Goal: Task Accomplishment & Management: Manage account settings

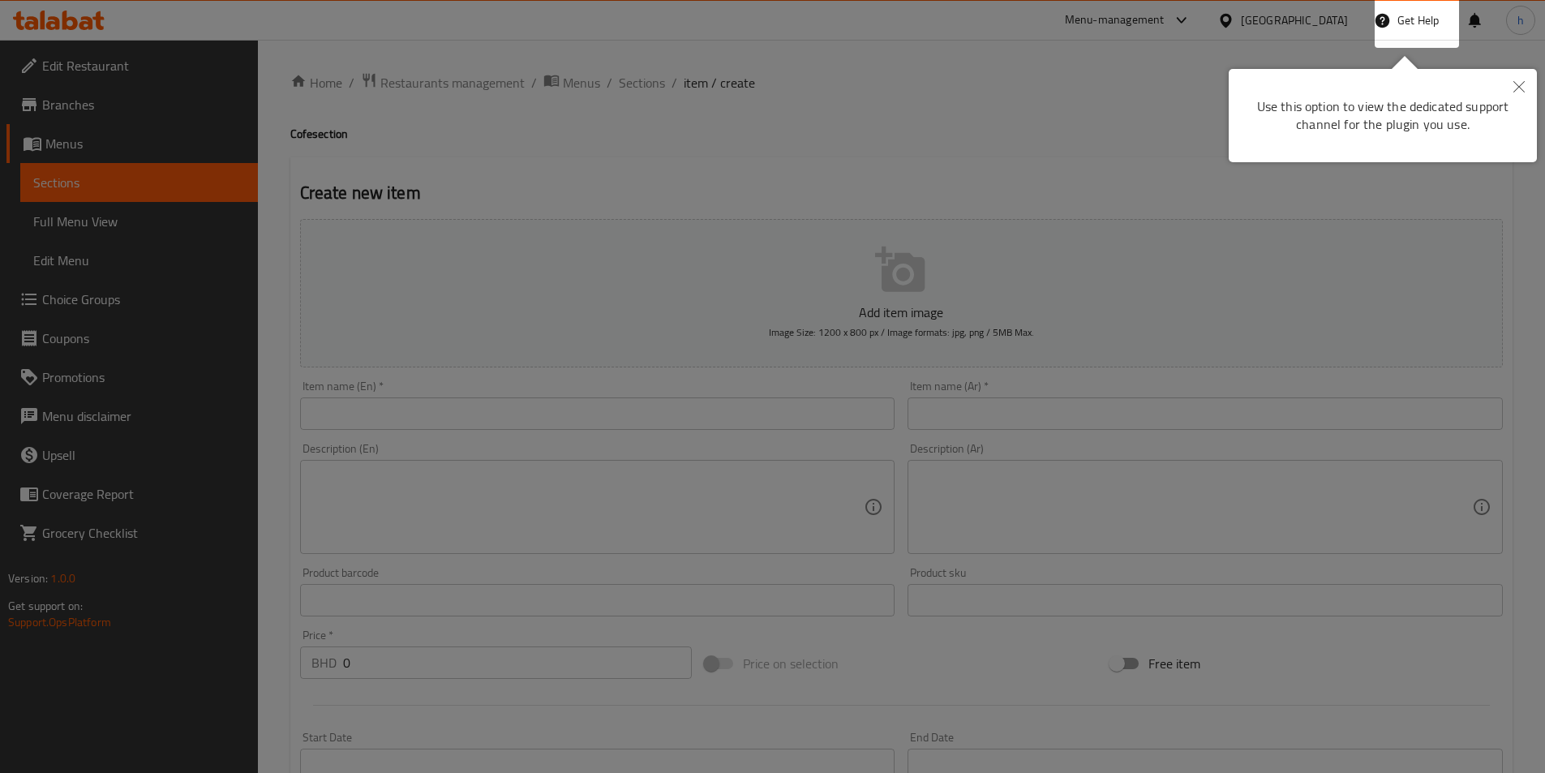
click at [1079, 168] on div at bounding box center [772, 386] width 1545 height 773
click at [1079, 168] on div "Create new item Add item image Image Size: 1200 x 800 px / Image formats: jpg, …" at bounding box center [901, 629] width 1222 height 944
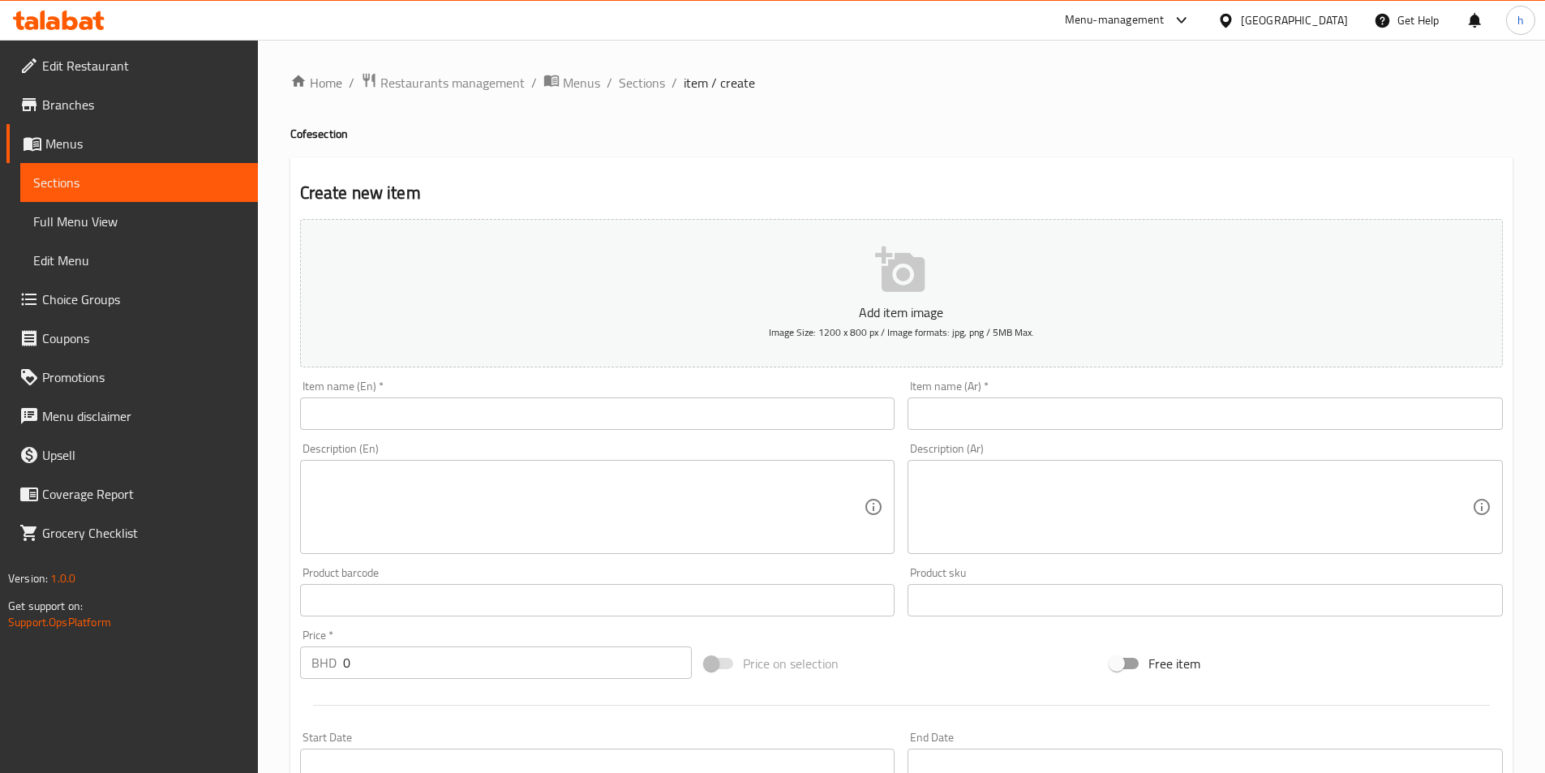
click at [104, 71] on span "Edit Restaurant" at bounding box center [143, 65] width 203 height 19
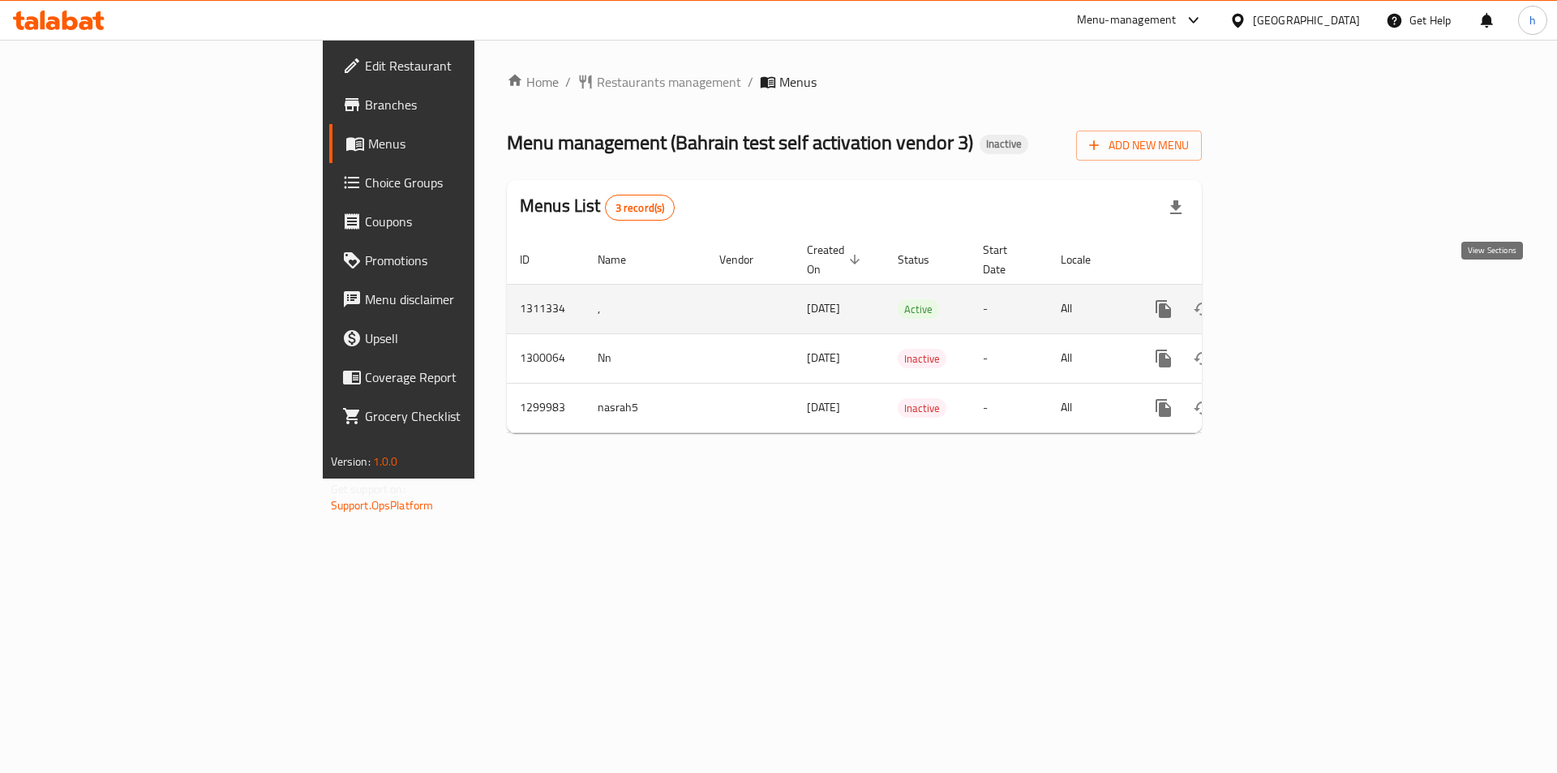
click at [1300, 297] on link "enhanced table" at bounding box center [1280, 309] width 39 height 39
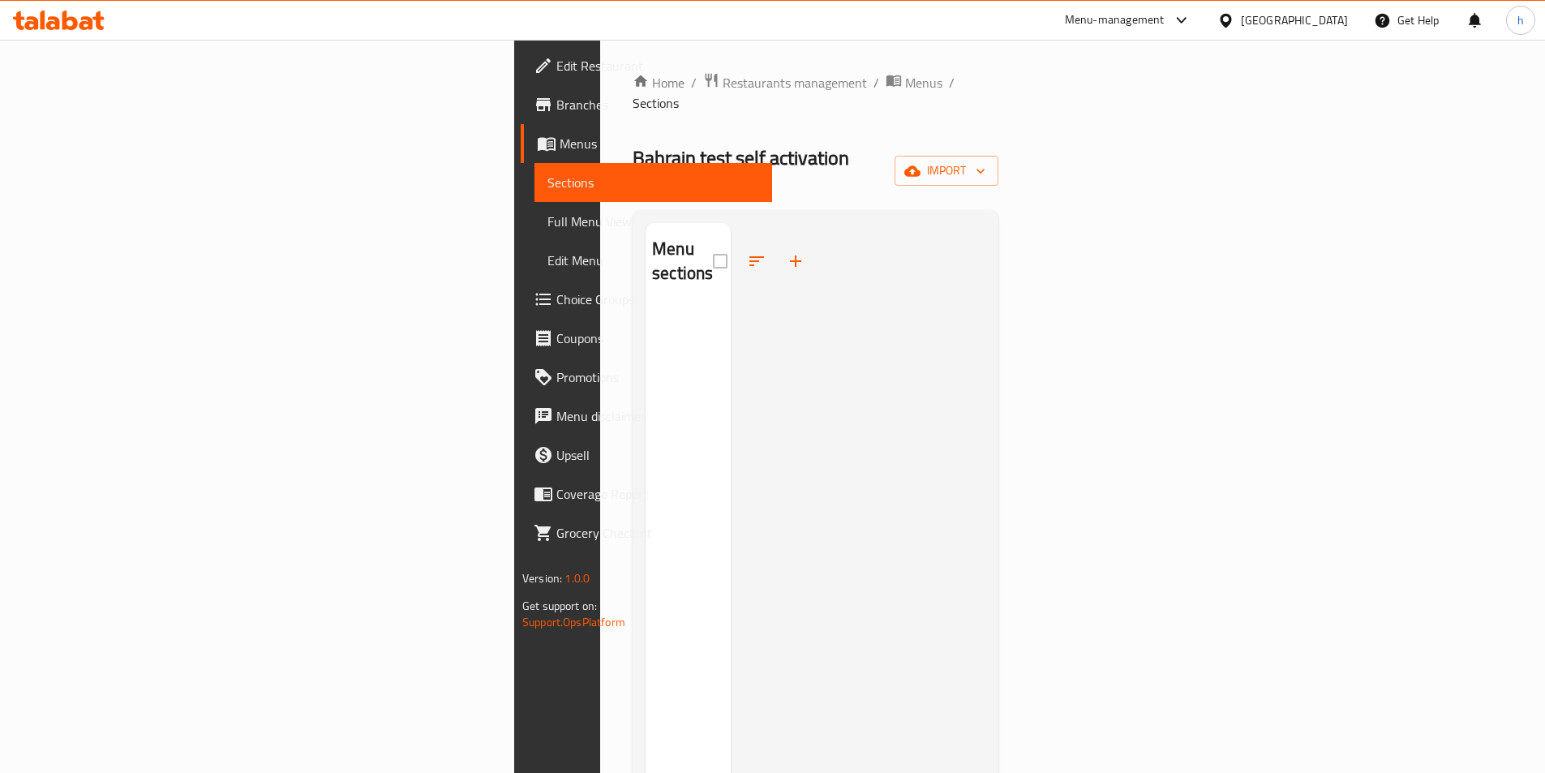
click at [556, 67] on span "Edit Restaurant" at bounding box center [657, 65] width 203 height 19
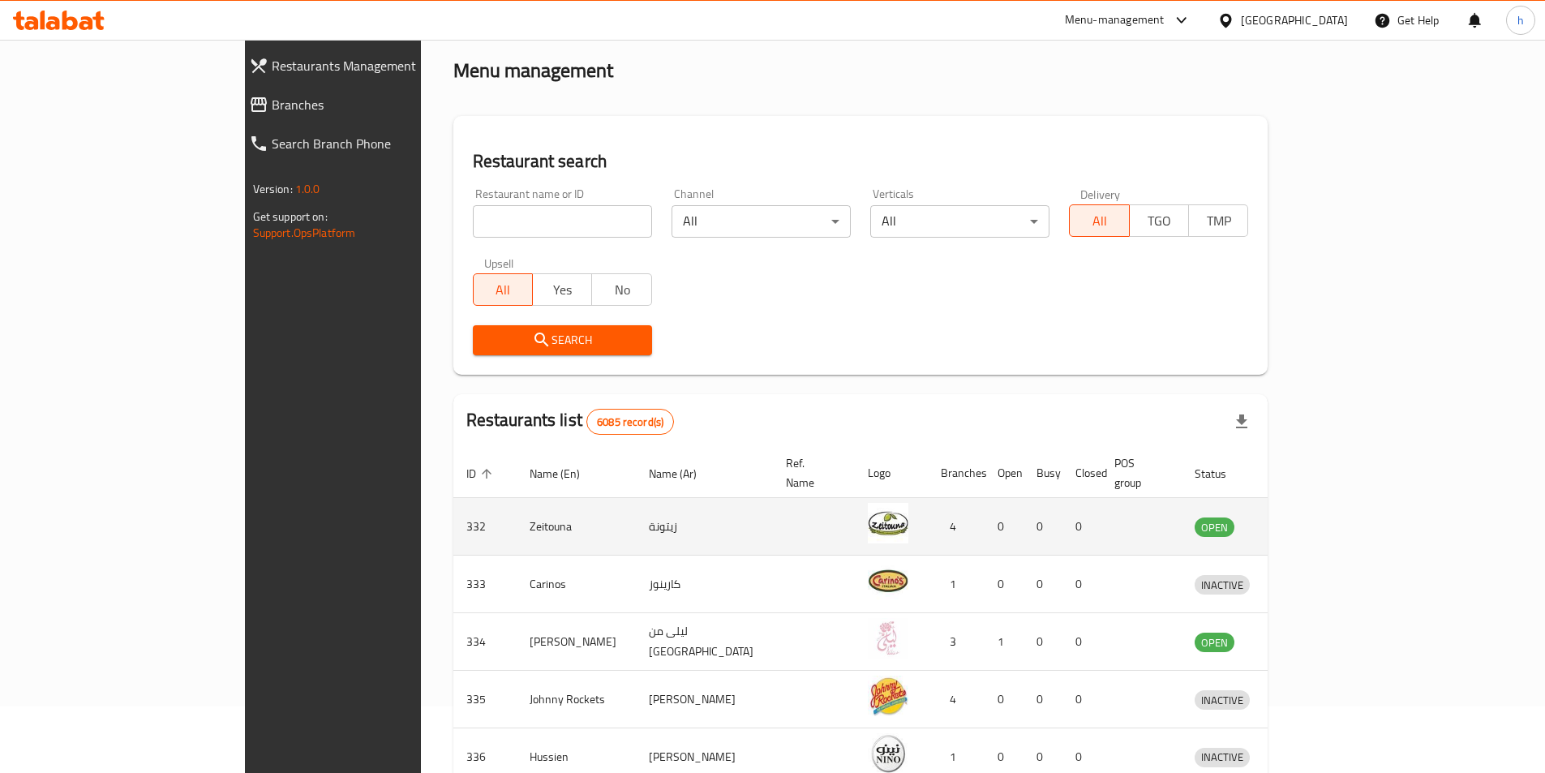
scroll to position [162, 0]
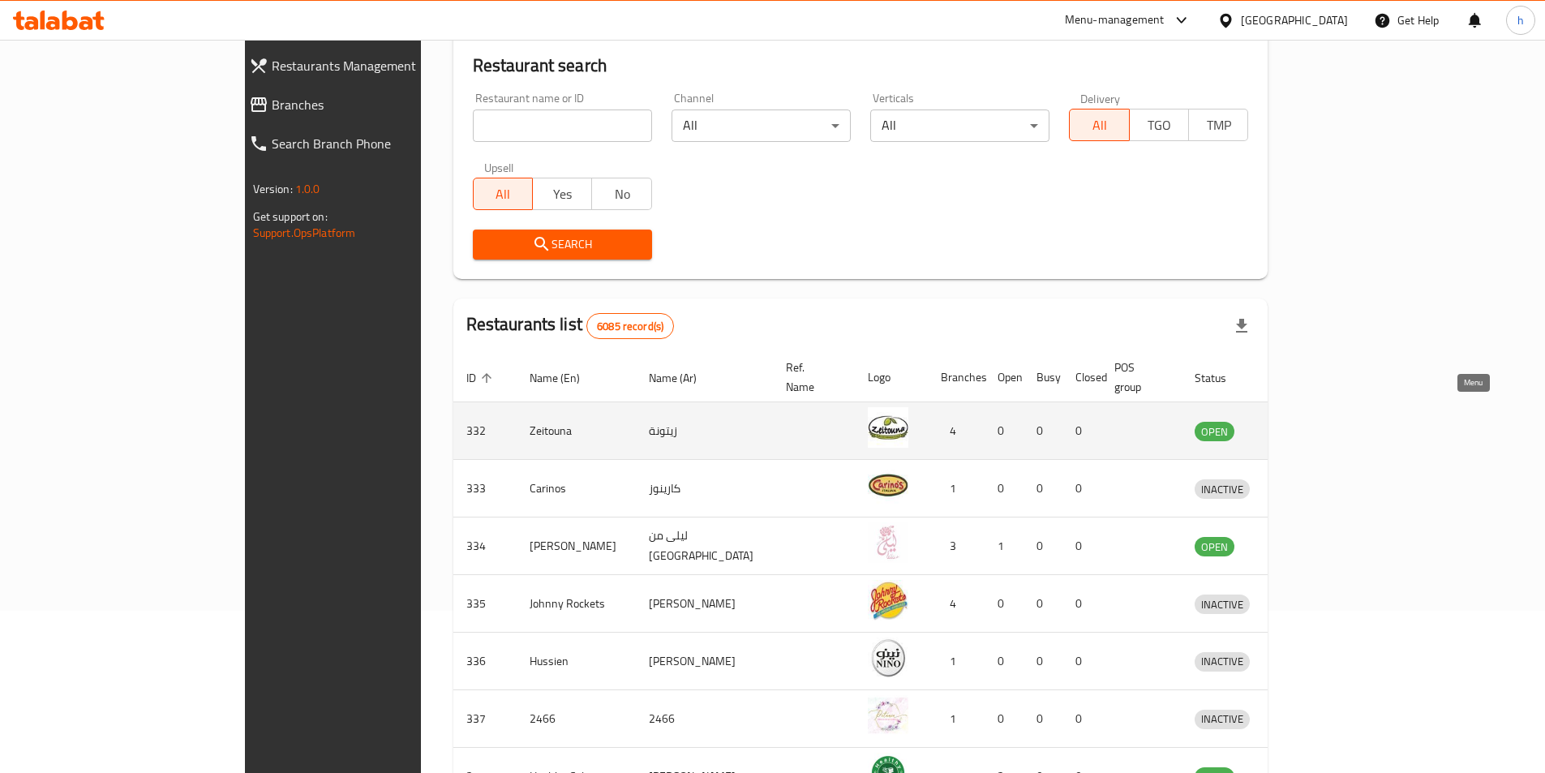
click at [1302, 421] on icon "enhanced table" at bounding box center [1291, 430] width 19 height 19
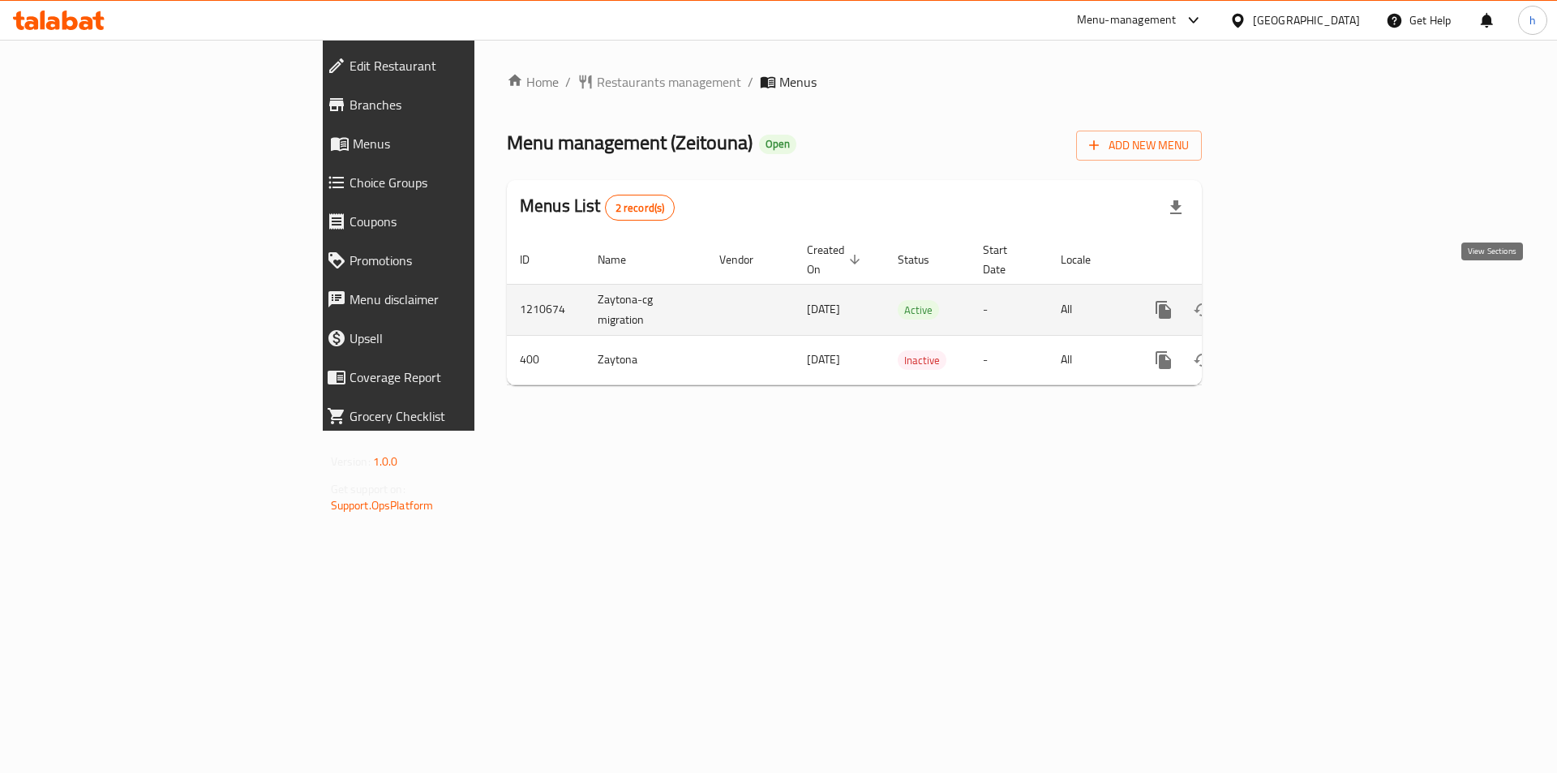
click at [1300, 290] on link "enhanced table" at bounding box center [1280, 309] width 39 height 39
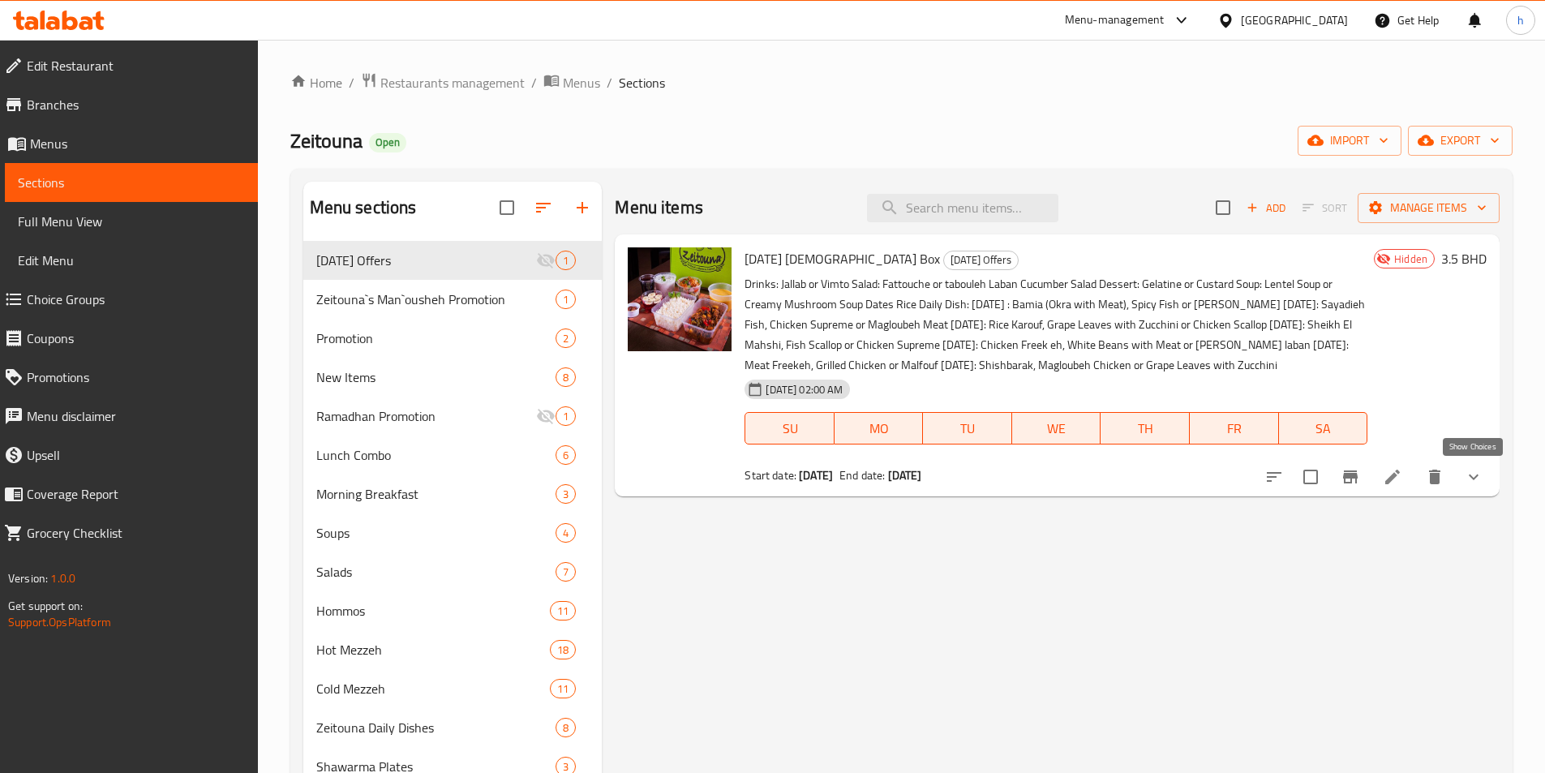
click at [1483, 484] on icon "show more" at bounding box center [1473, 476] width 19 height 19
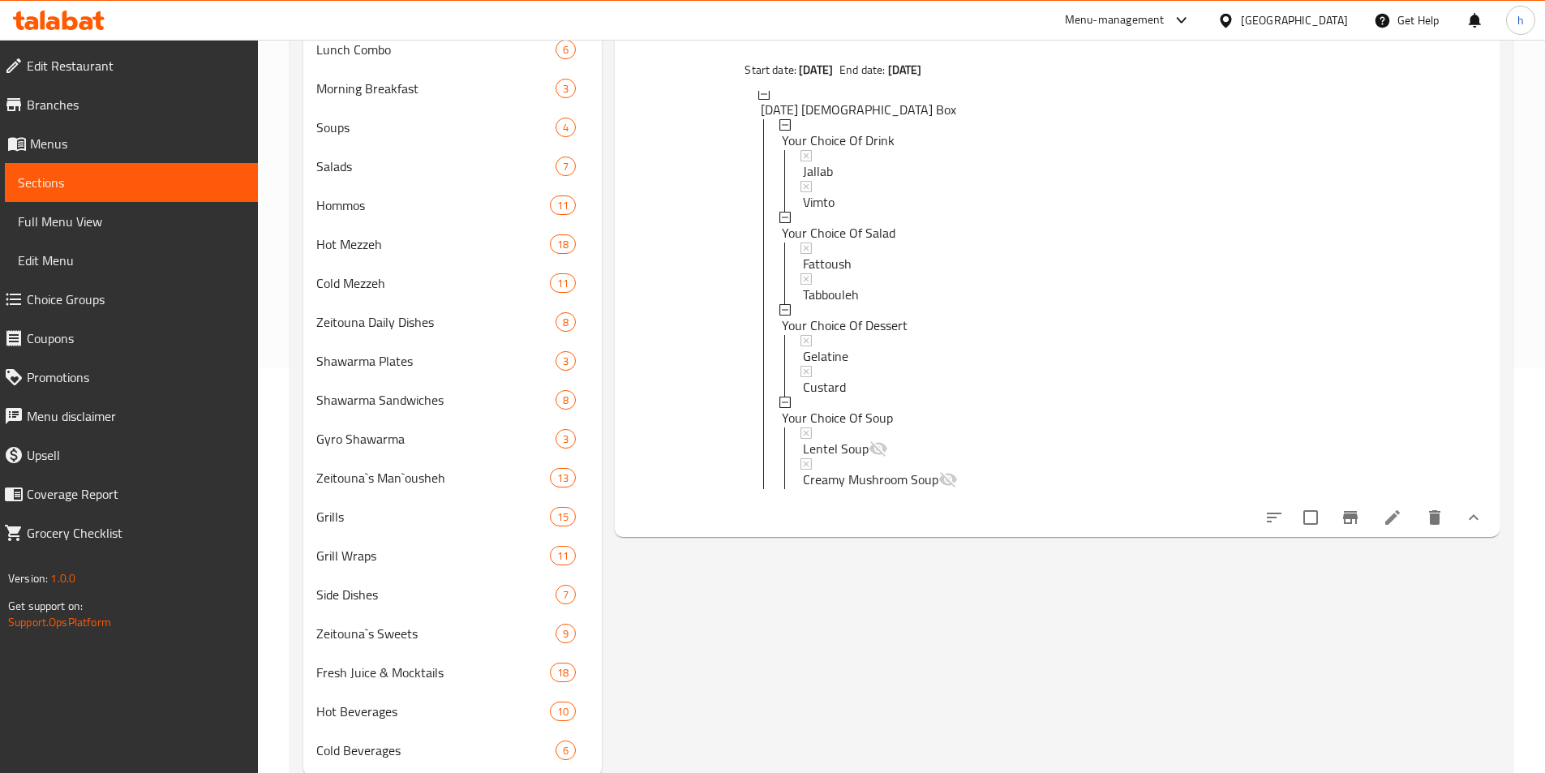
scroll to position [454, 0]
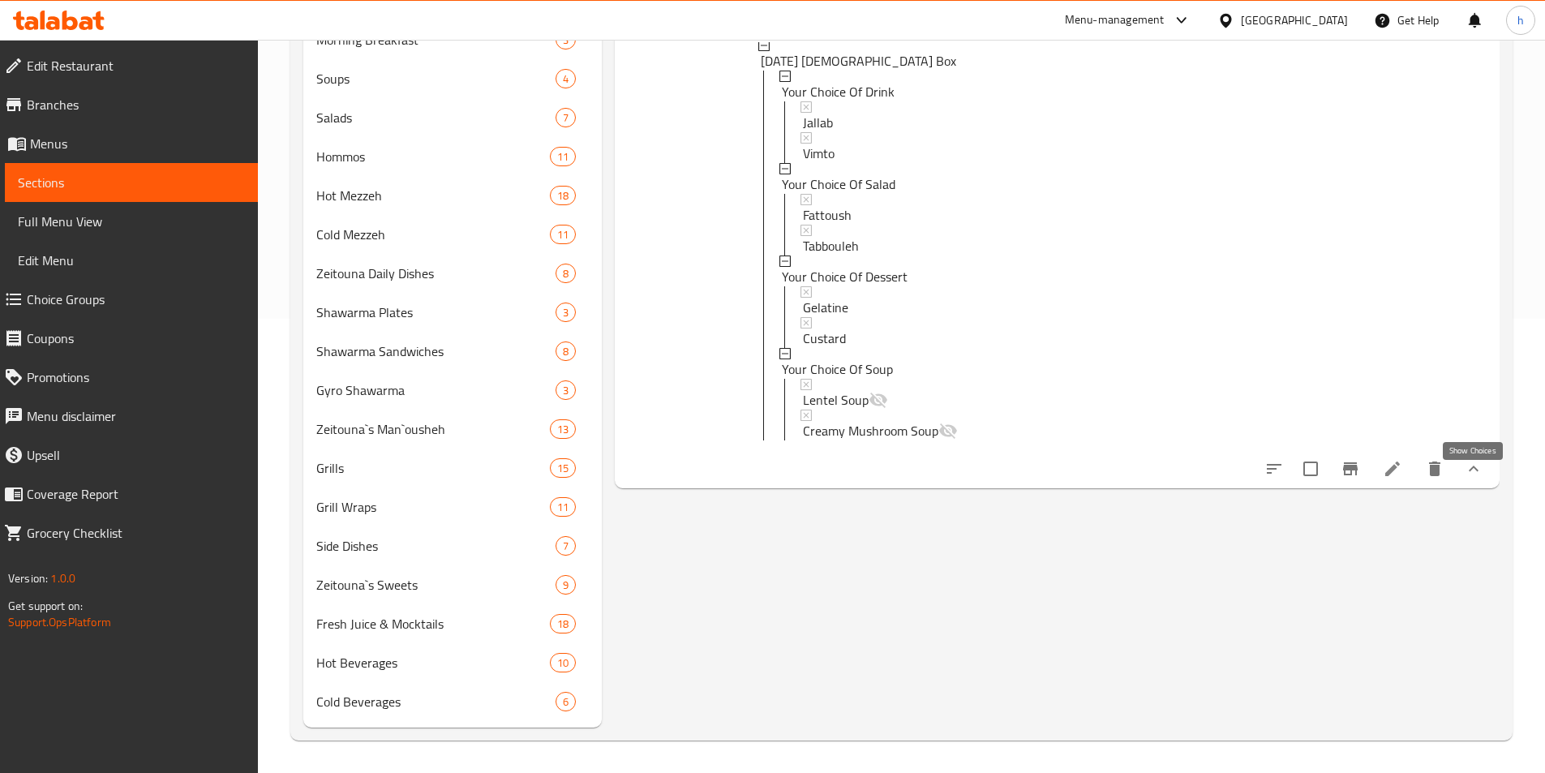
click at [1479, 479] on icon "show more" at bounding box center [1473, 468] width 19 height 19
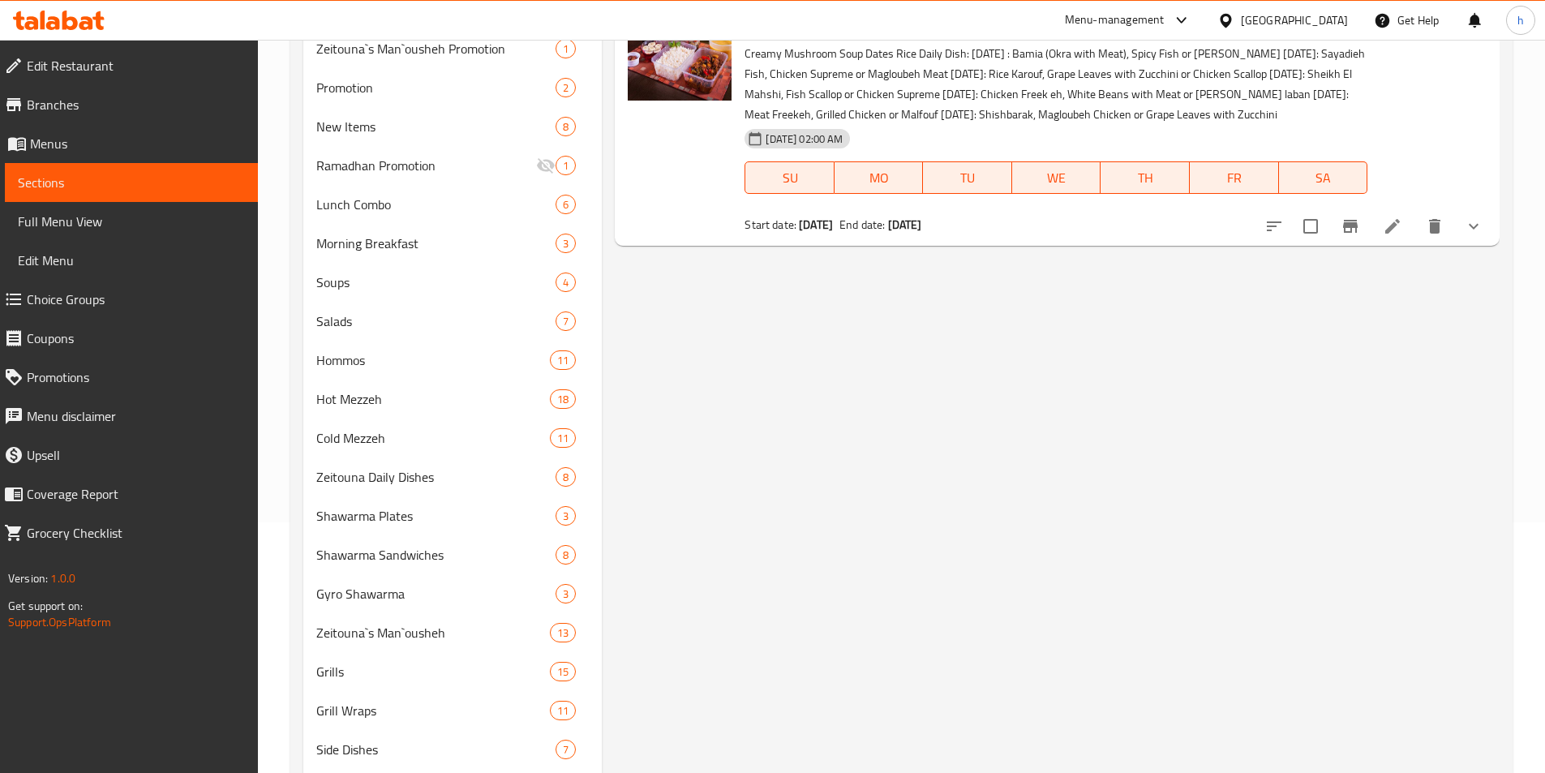
scroll to position [211, 0]
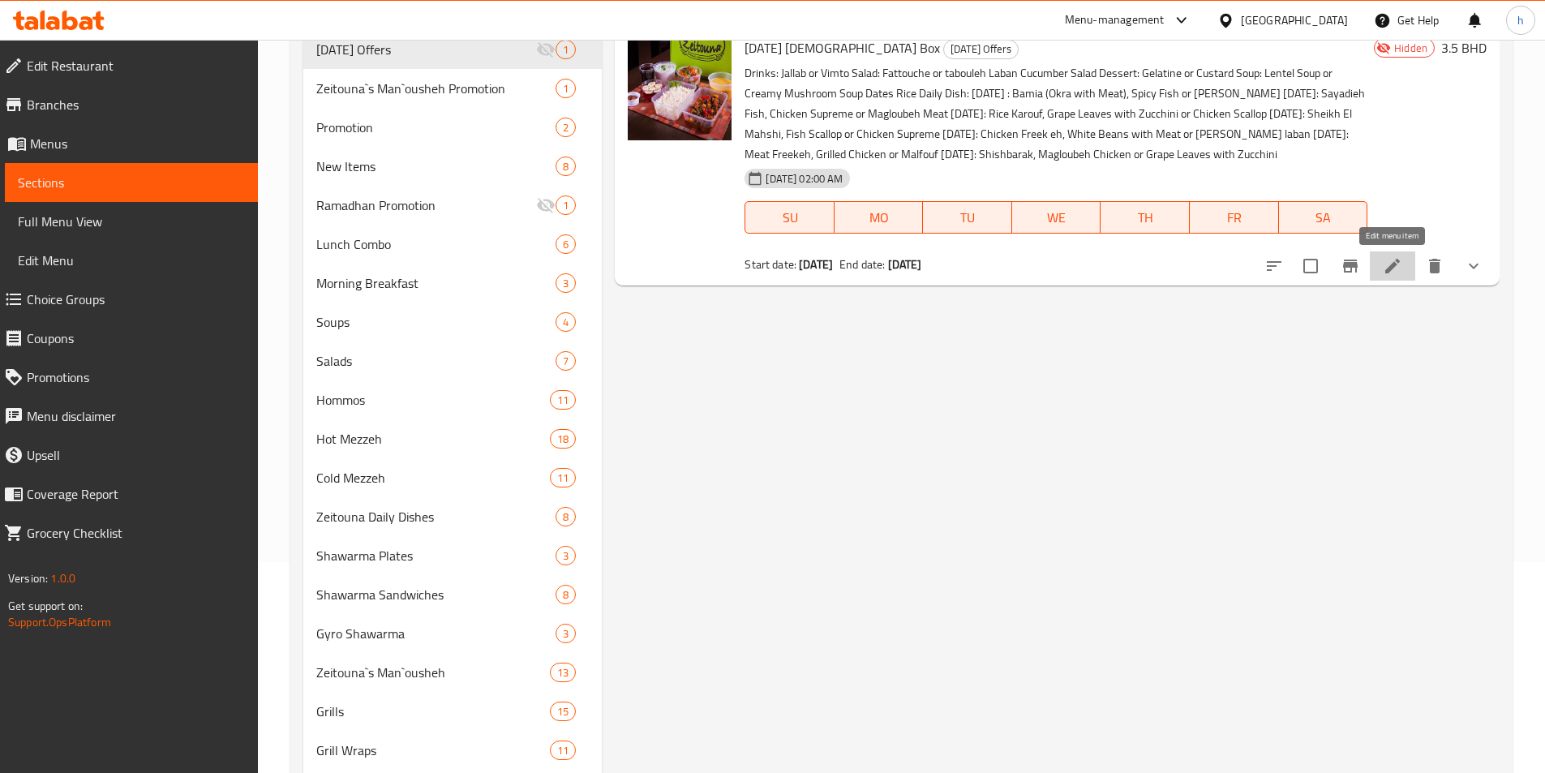
click at [1401, 264] on icon at bounding box center [1392, 265] width 19 height 19
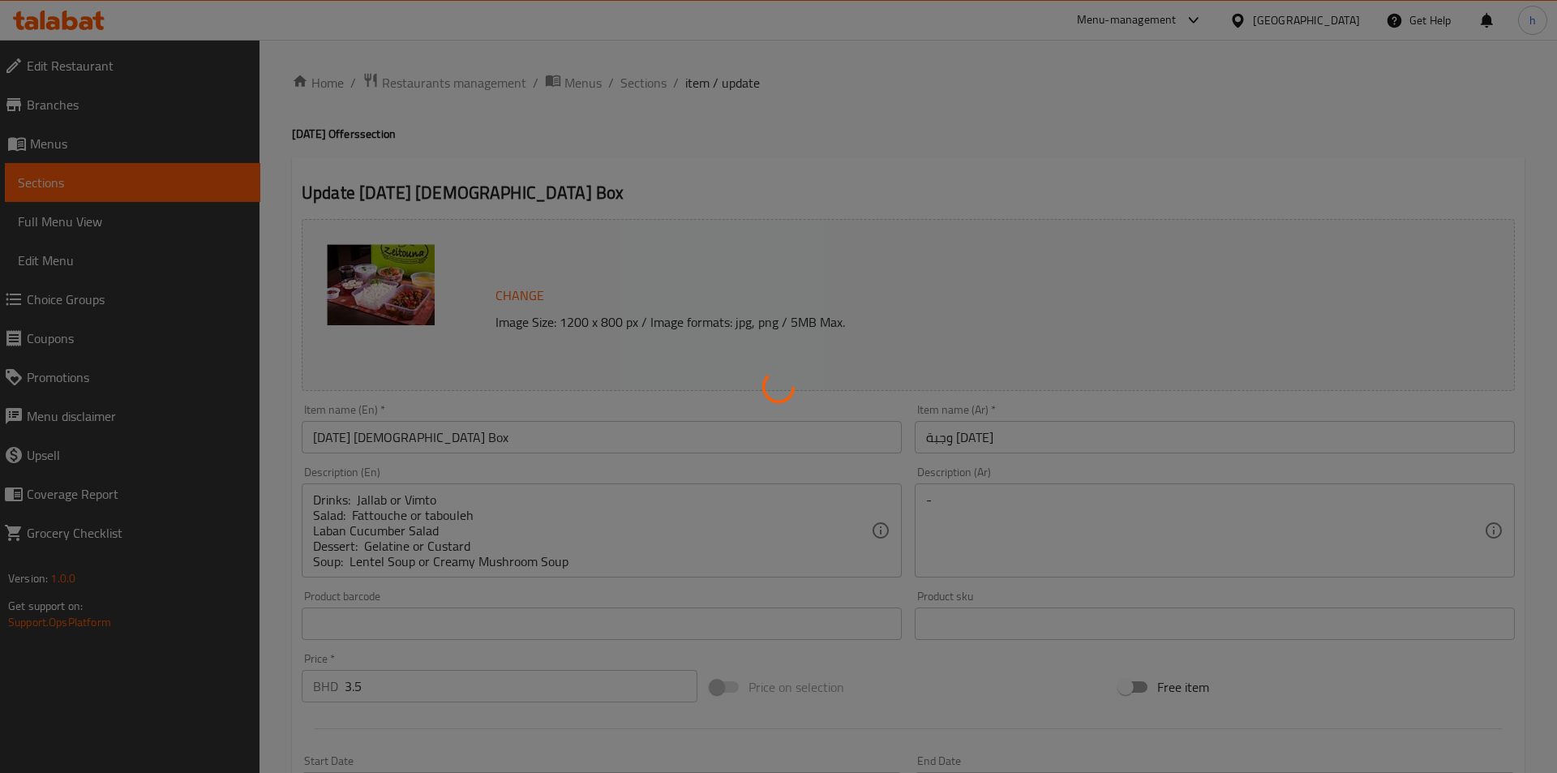
type input "اختيارك من المشروب"
type input "1"
type input "اختيارك من السلطة"
type input "1"
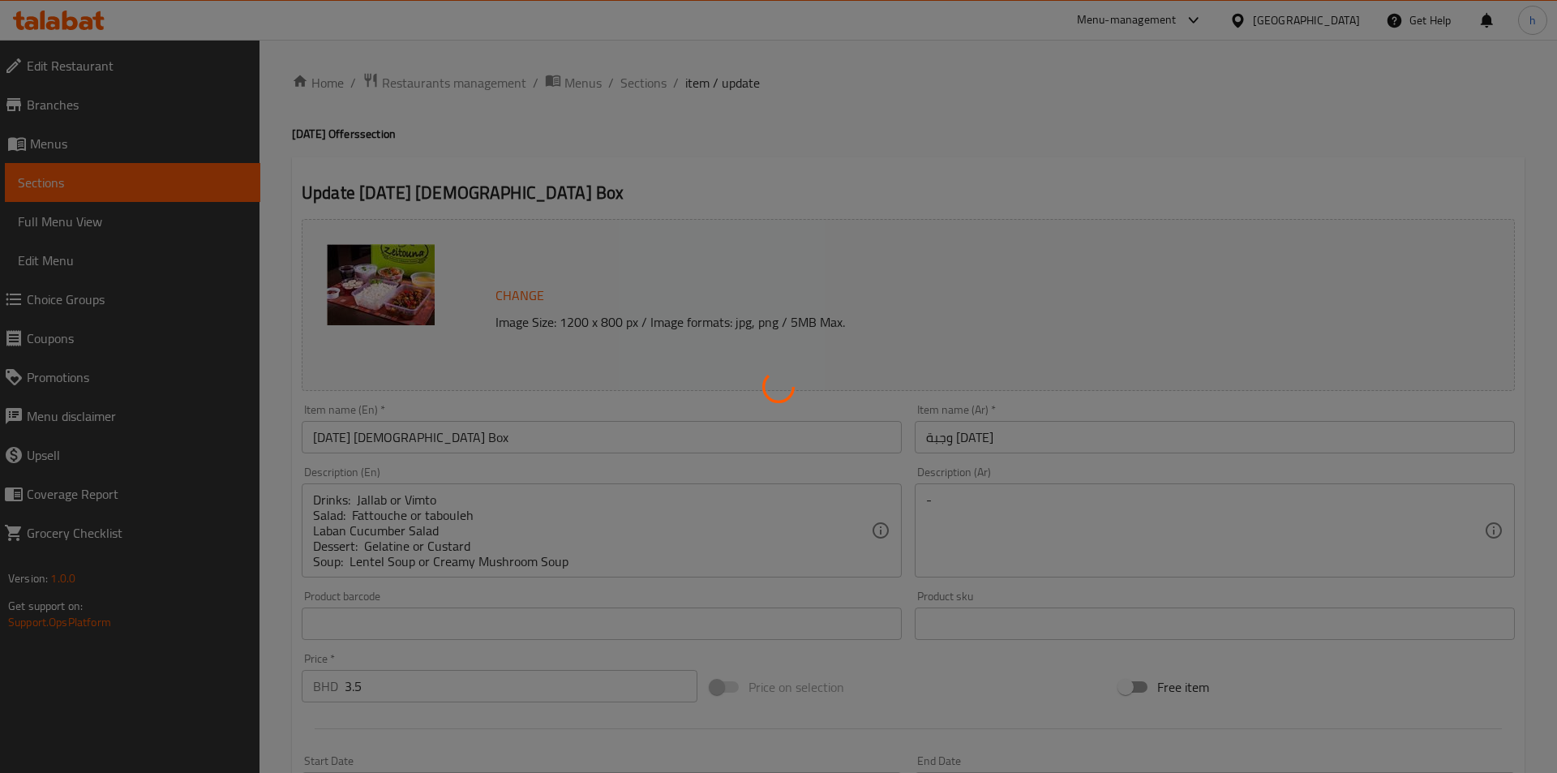
type input "1"
type input "اختيارك من الحلوى"
type input "1"
type input "اختيارك من الشوربة"
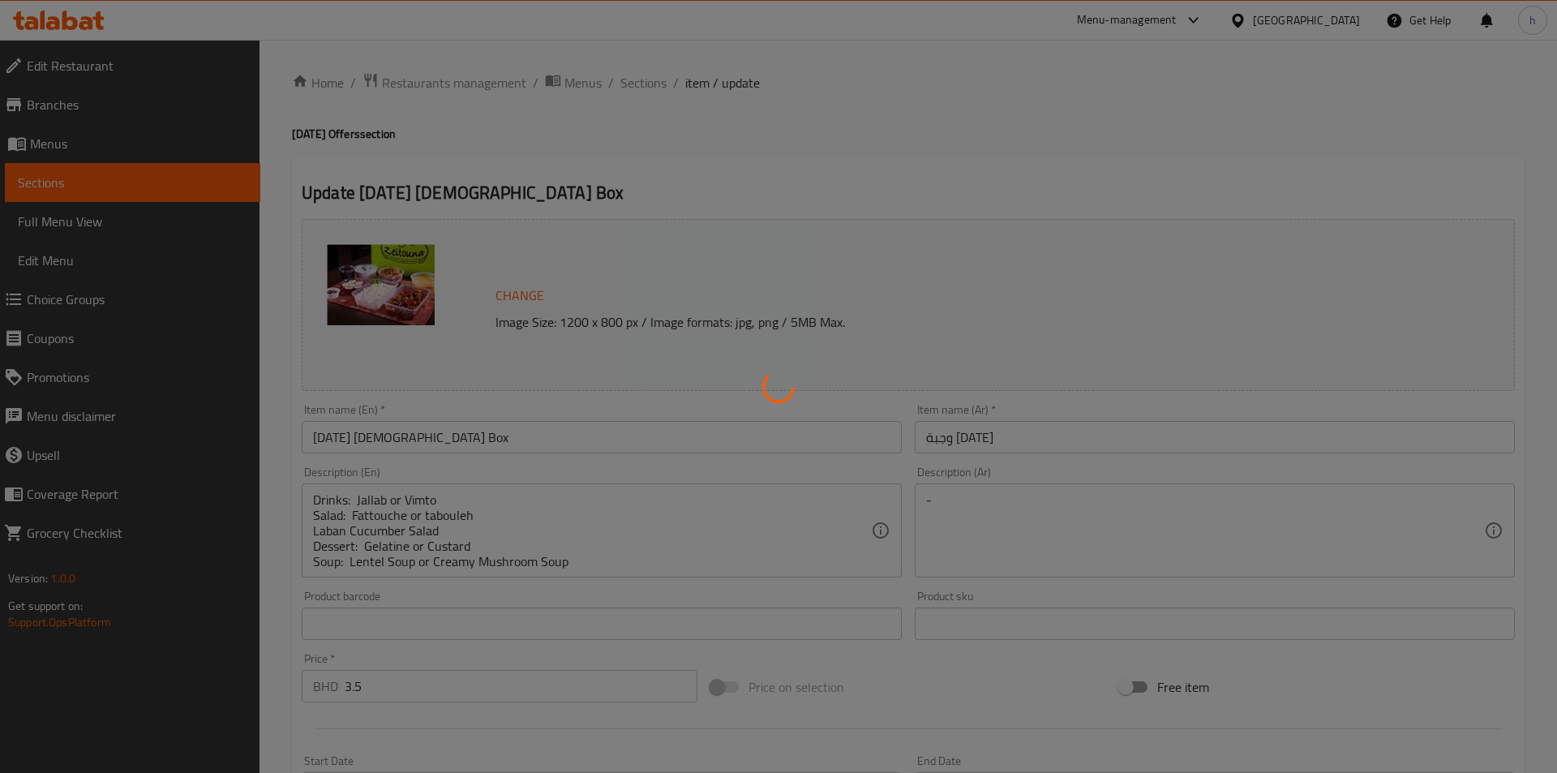
type input "1"
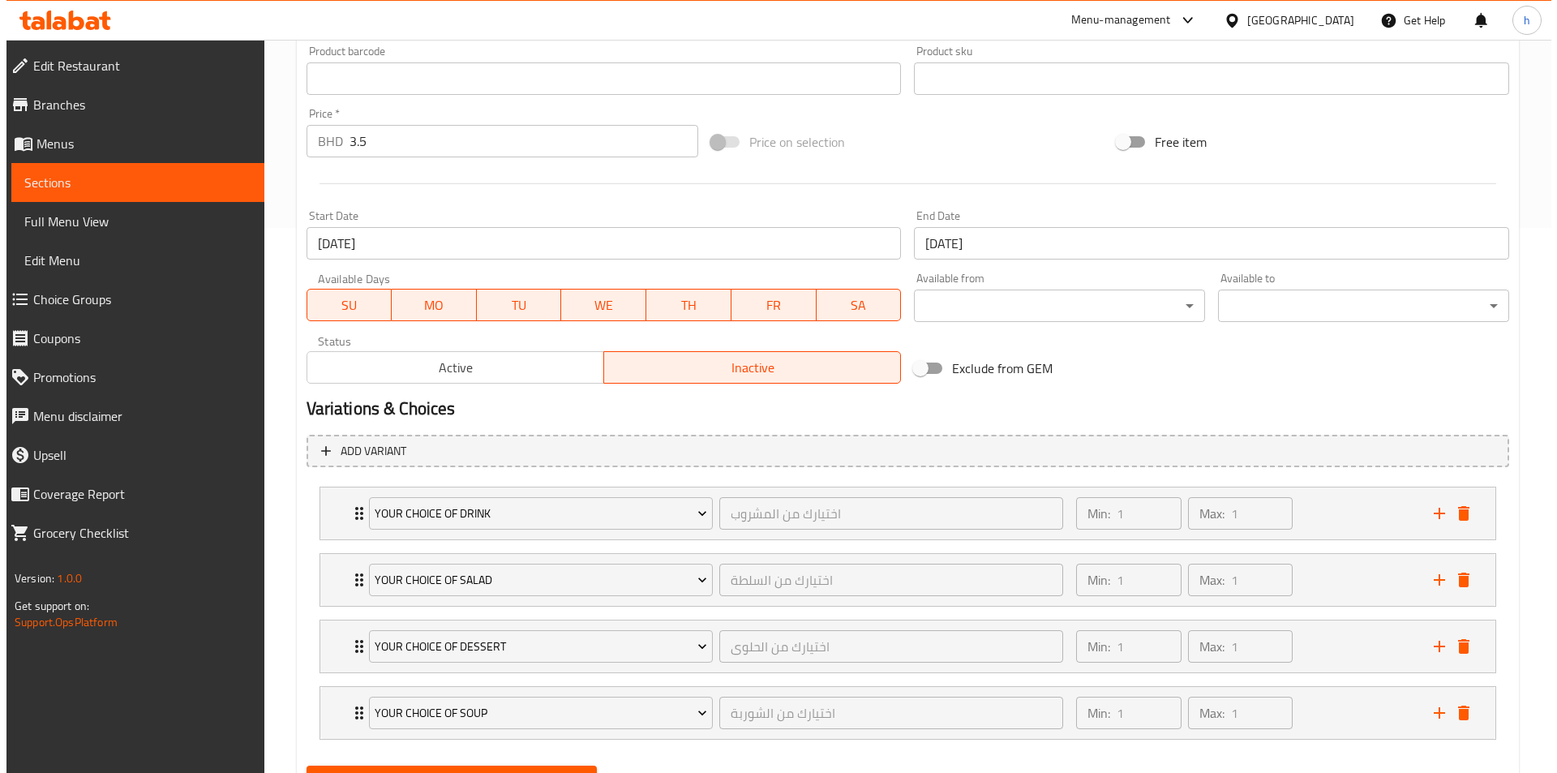
scroll to position [623, 0]
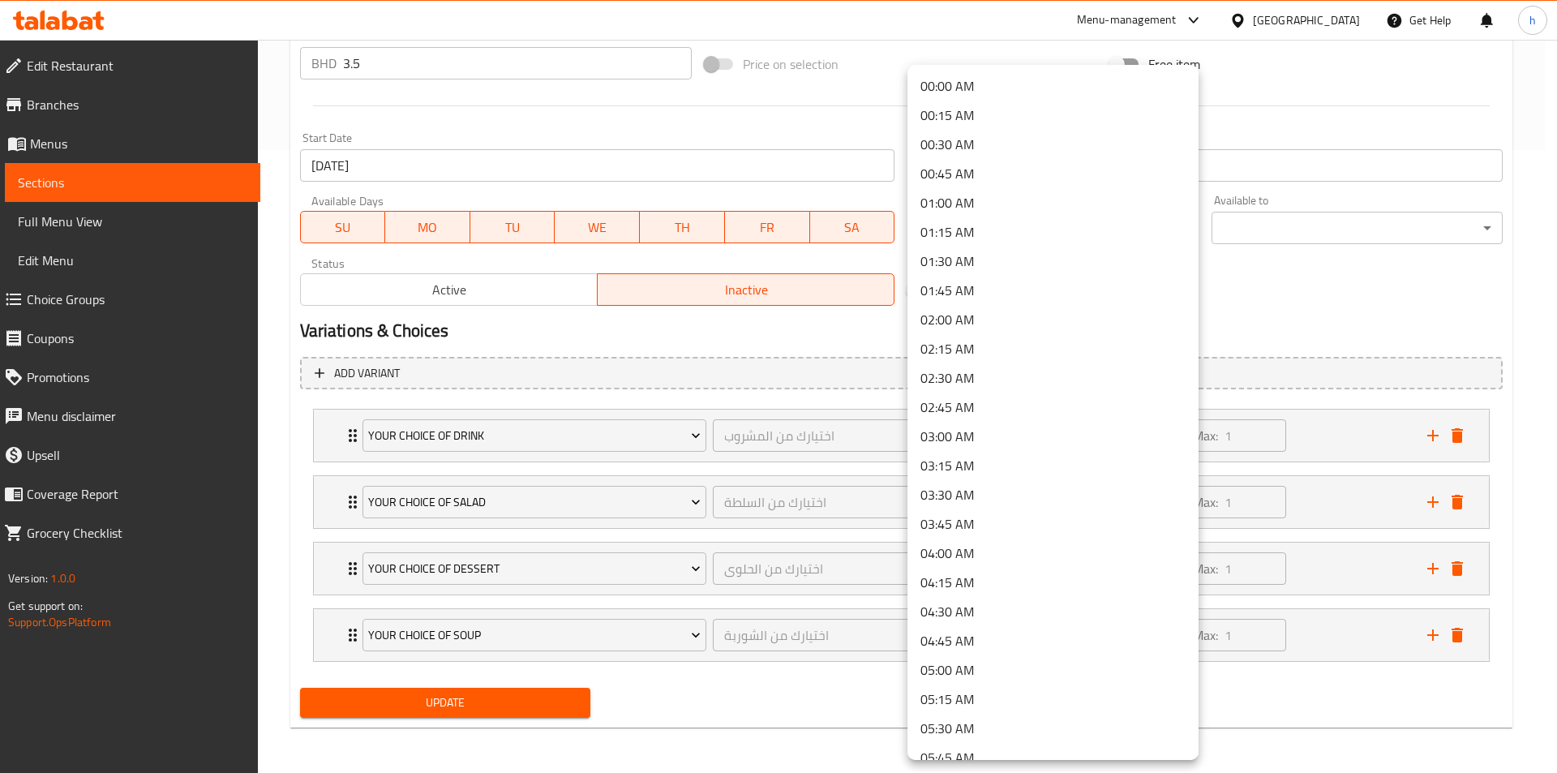
click at [1265, 291] on div at bounding box center [778, 386] width 1557 height 773
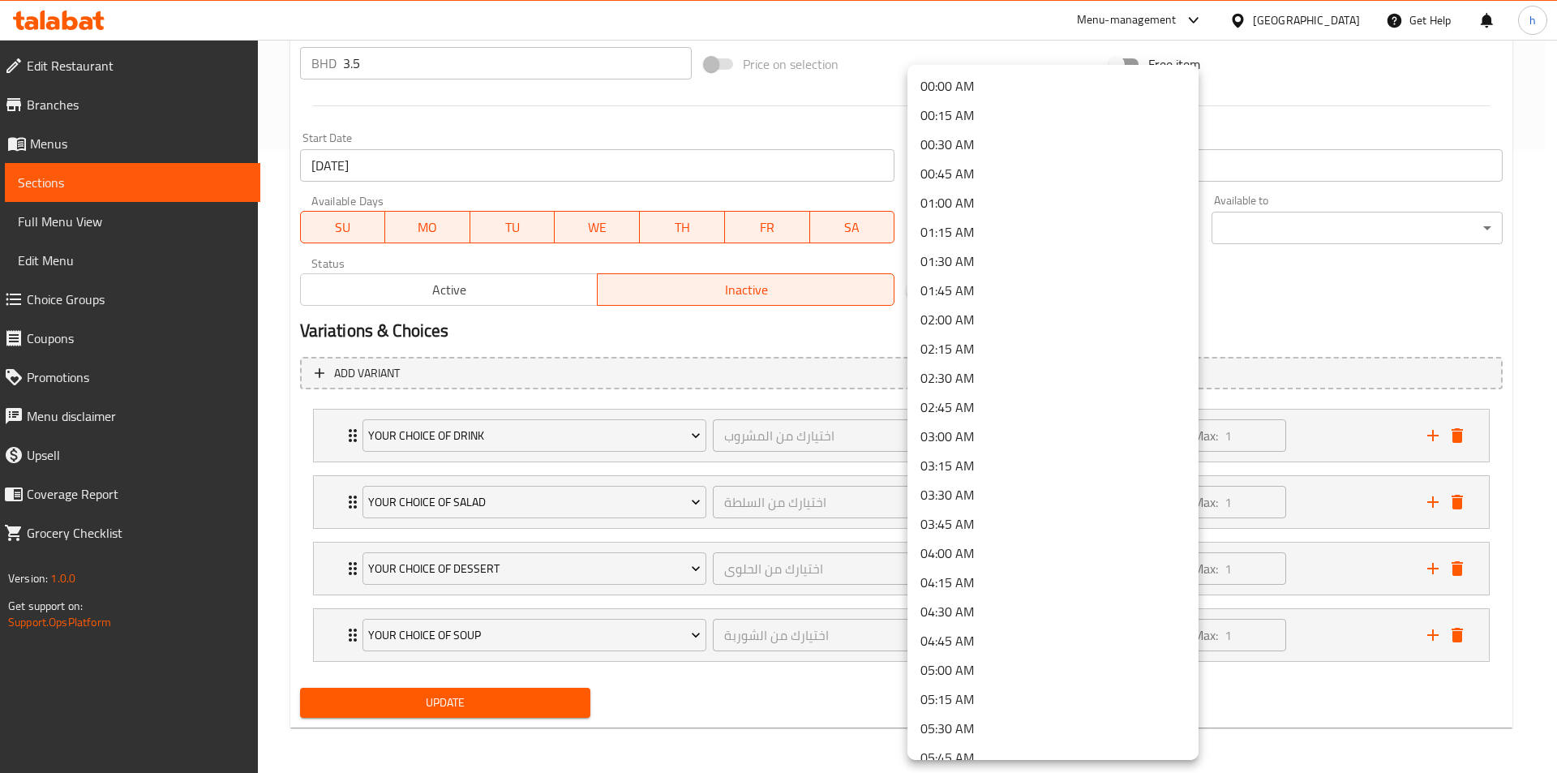
click at [1269, 292] on div at bounding box center [778, 386] width 1557 height 773
drag, startPoint x: 1015, startPoint y: 212, endPoint x: 1015, endPoint y: 233, distance: 21.1
click at [1260, 281] on div at bounding box center [778, 386] width 1557 height 773
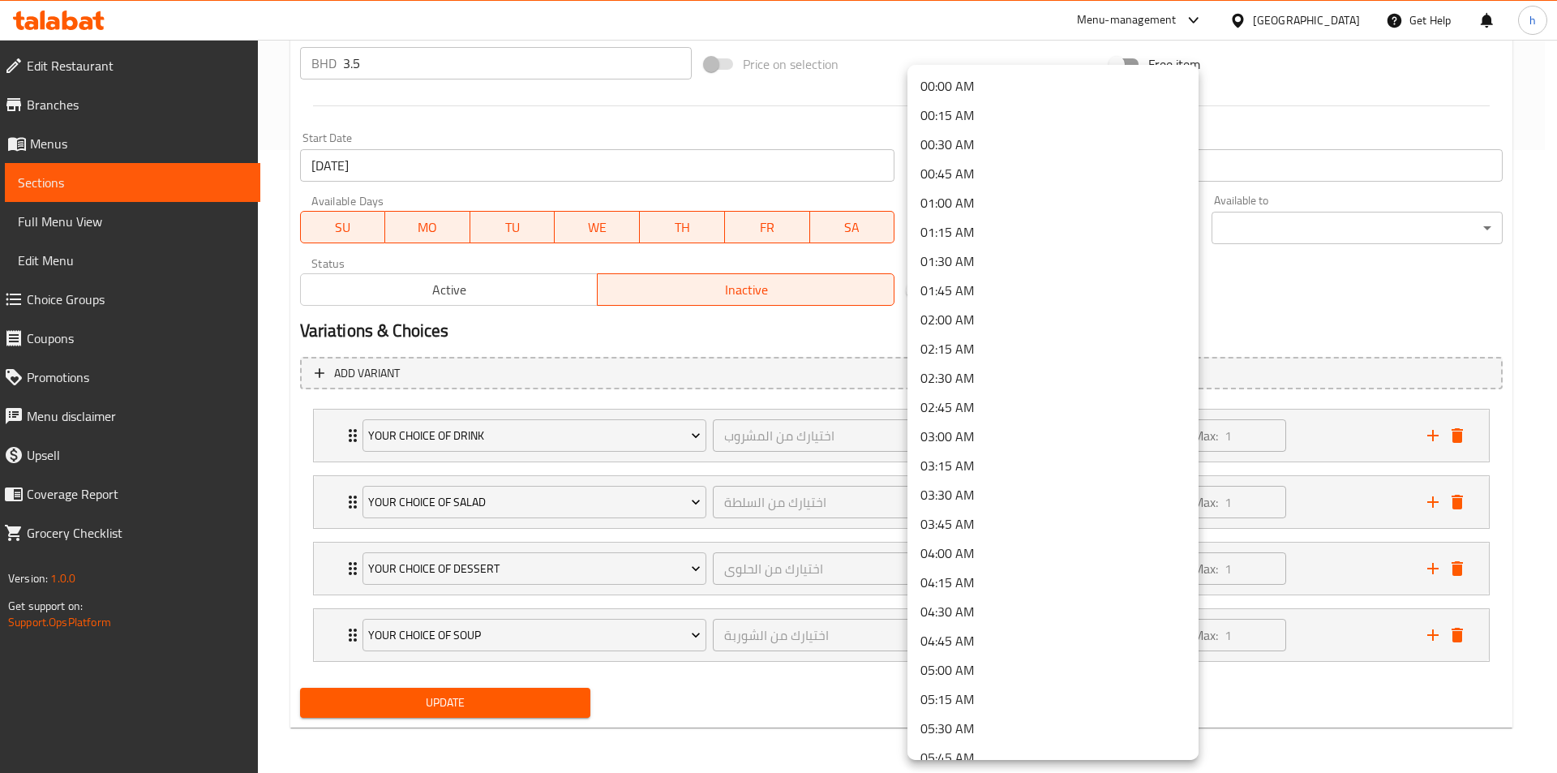
click at [1316, 234] on div at bounding box center [778, 386] width 1557 height 773
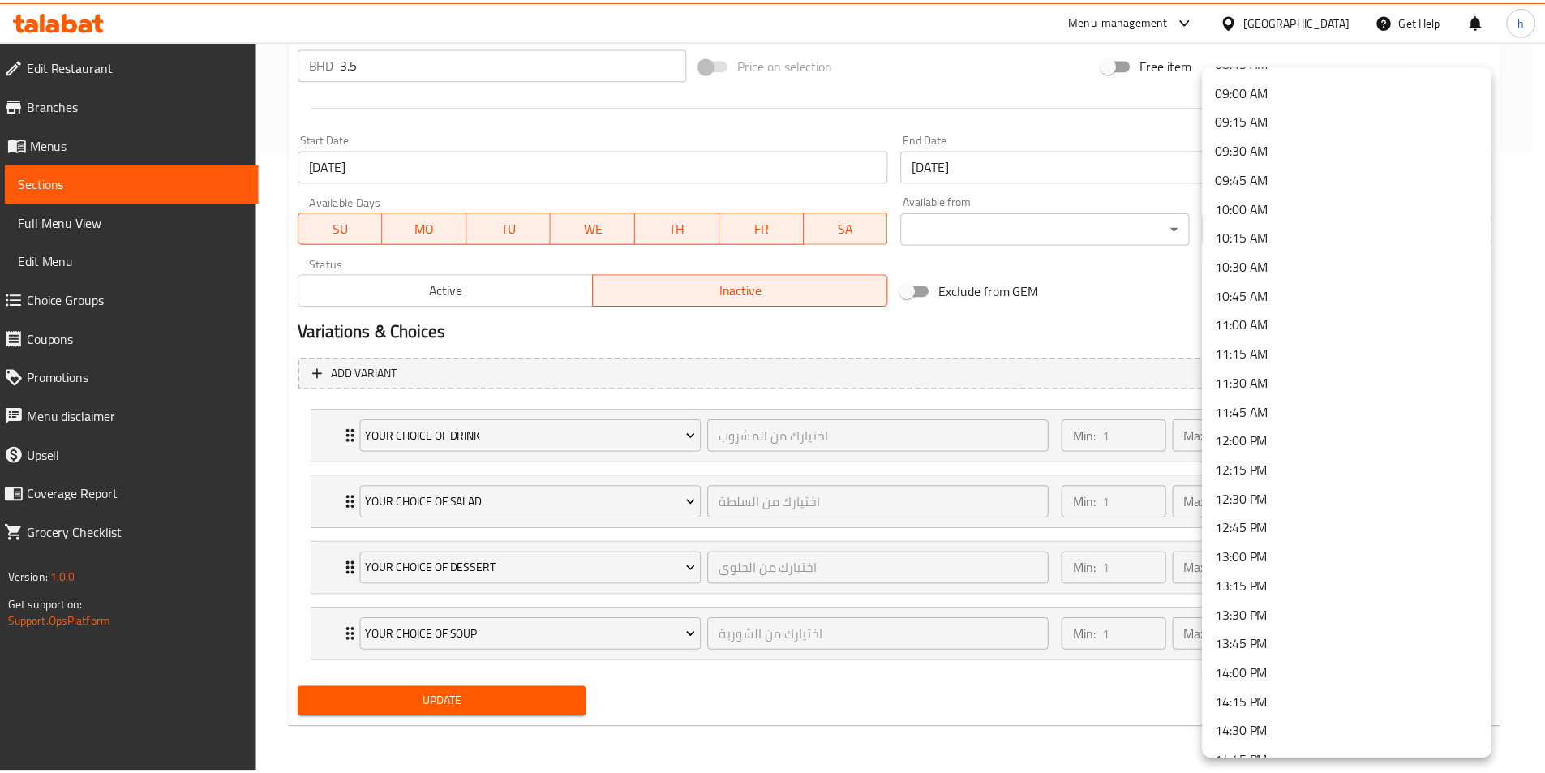
scroll to position [1054, 0]
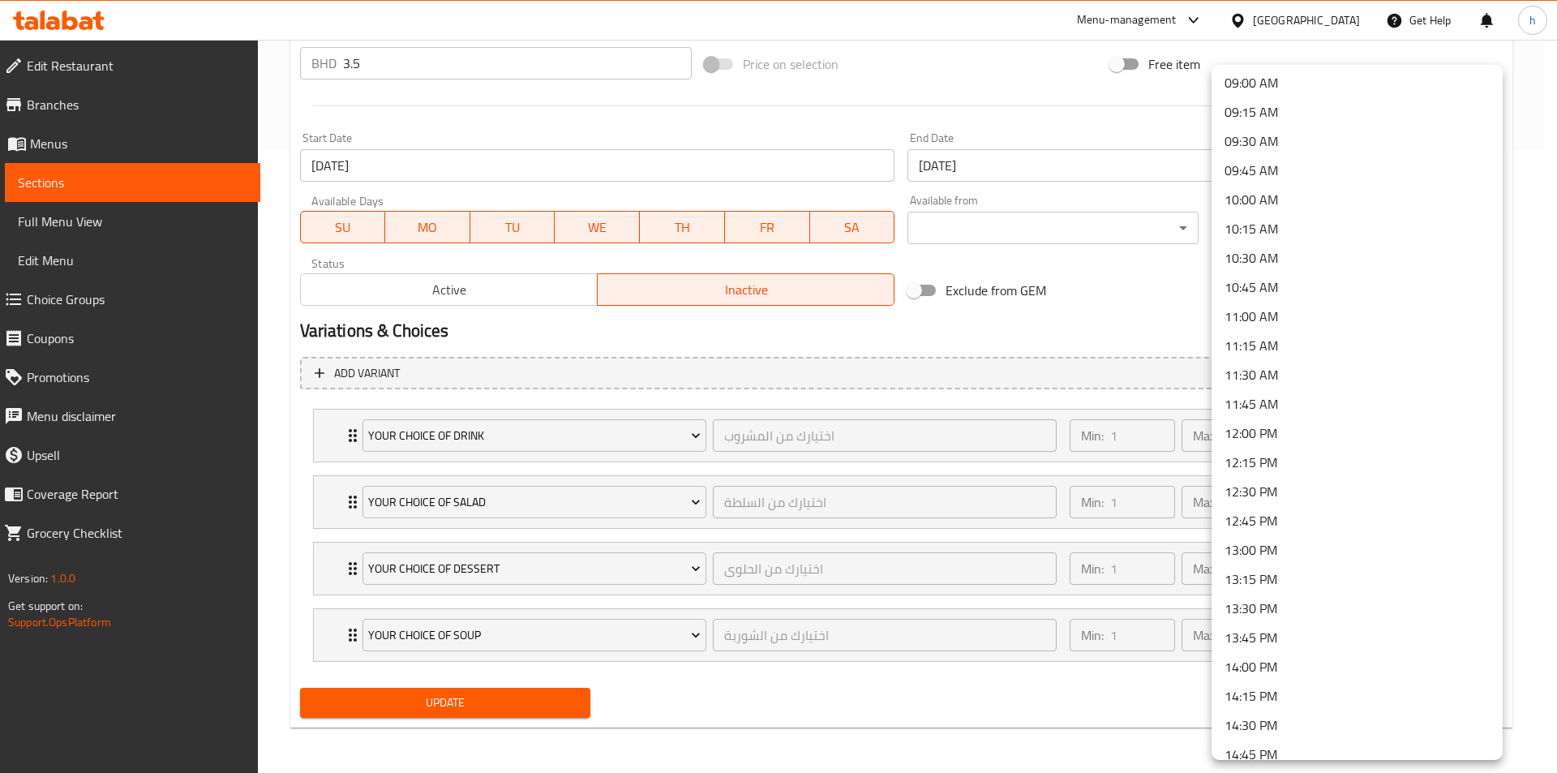
click at [1183, 309] on div at bounding box center [778, 386] width 1557 height 773
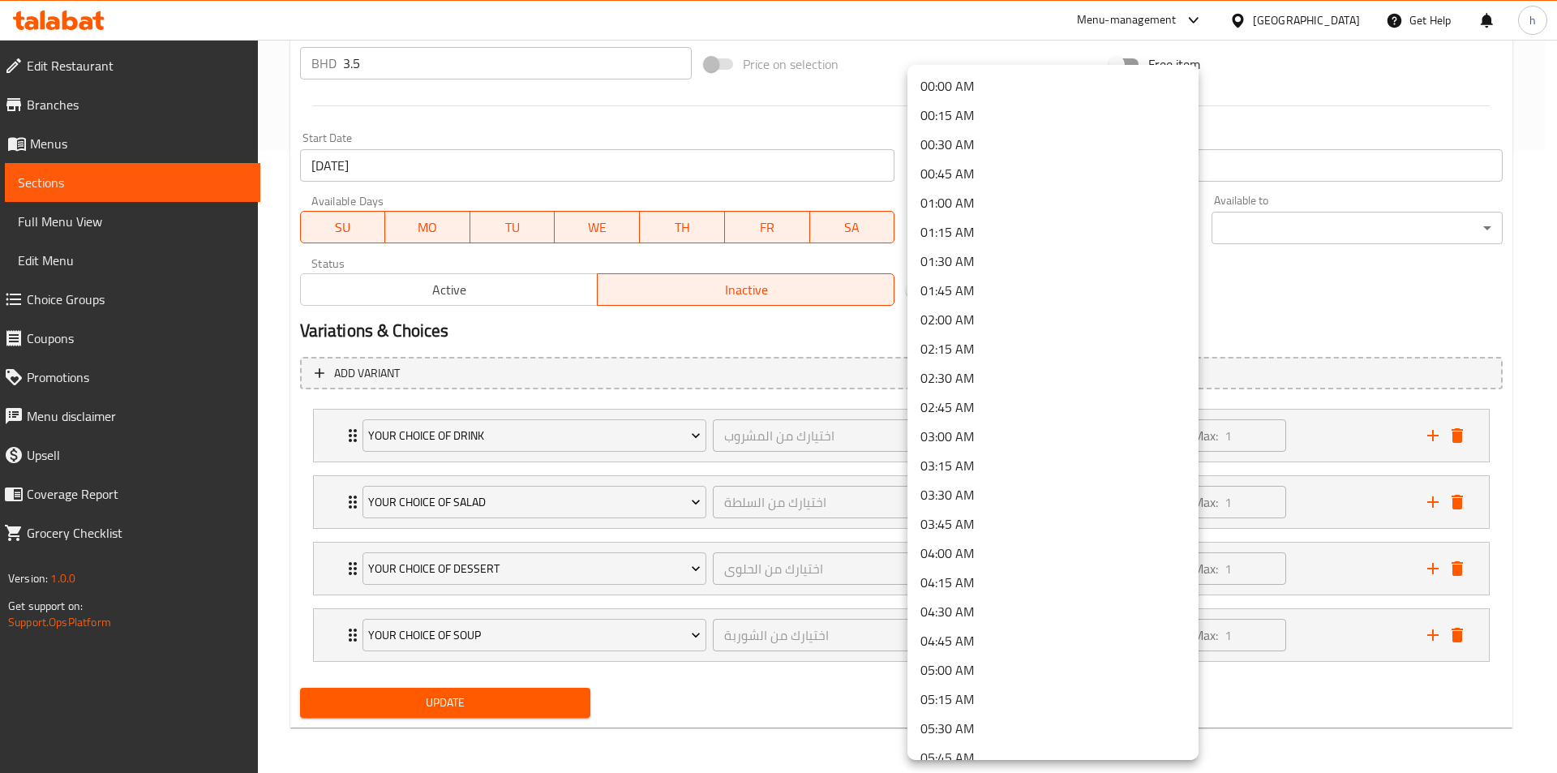
click at [1304, 290] on div at bounding box center [778, 386] width 1557 height 773
